Goal: Task Accomplishment & Management: Manage account settings

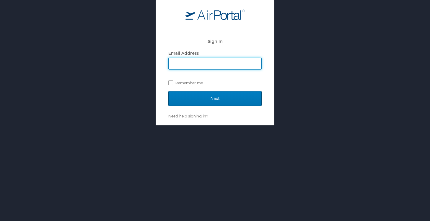
click at [201, 67] on input "Email Address" at bounding box center [215, 63] width 93 height 11
type input "[EMAIL_ADDRESS][DOMAIN_NAME]"
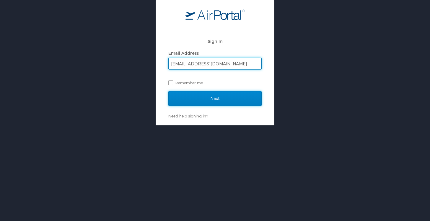
click at [197, 101] on input "Next" at bounding box center [214, 98] width 93 height 15
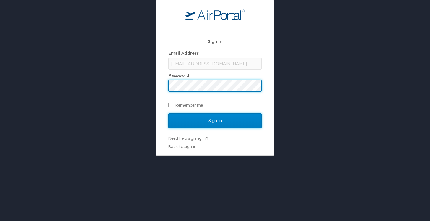
click at [194, 122] on input "Sign In" at bounding box center [214, 120] width 93 height 15
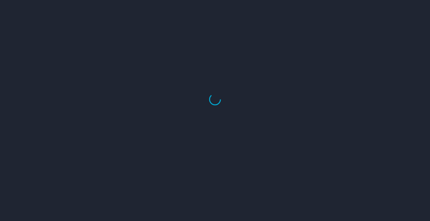
select select "US"
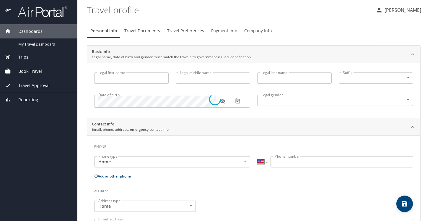
type input "Pascal"
type input "Peschka"
type input "Male"
type input "Kelli"
type input "Peschka"
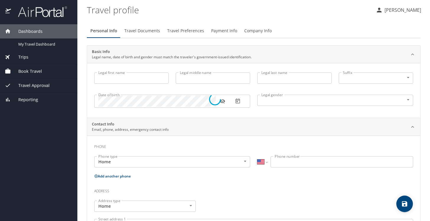
type input "(801) 696-5095"
type input "kellipeschka@gmail.com"
type input "United States of America"
type input "Utah"
type input "United States of America"
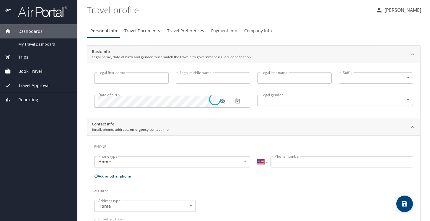
type input "Utah"
select select "US"
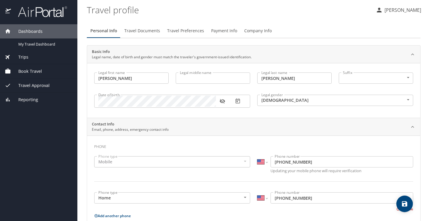
click at [27, 71] on span "Book Travel" at bounding box center [26, 71] width 31 height 6
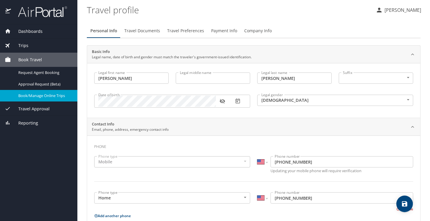
click at [45, 98] on span "Book/Manage Online Trips" at bounding box center [44, 96] width 52 height 6
